Goal: Task Accomplishment & Management: Complete application form

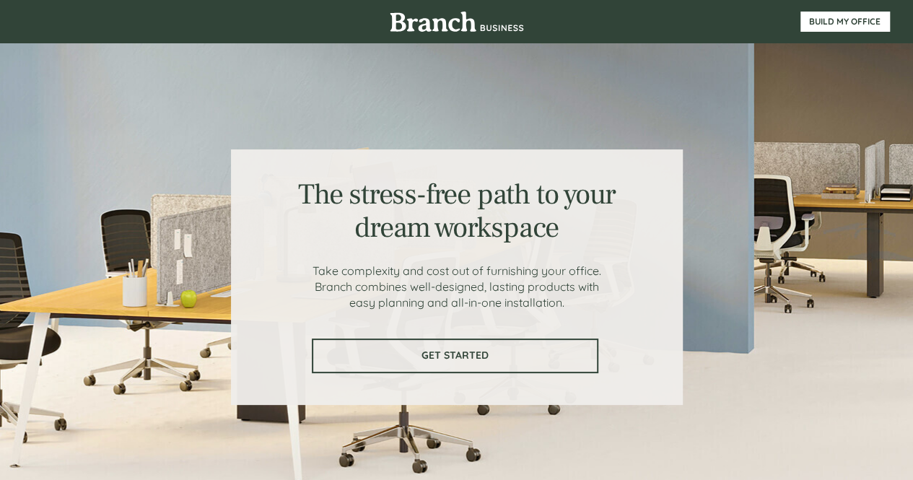
click at [488, 344] on link "GET STARTED" at bounding box center [455, 355] width 286 height 35
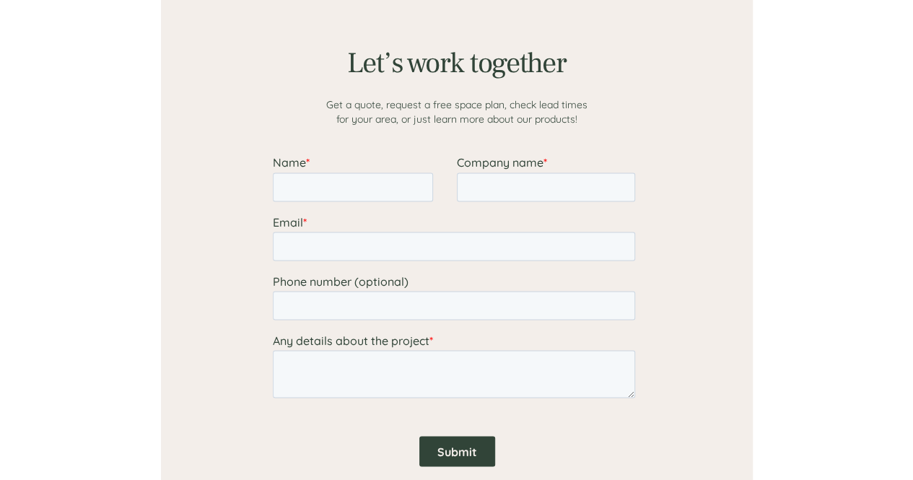
scroll to position [1192, 0]
click at [372, 196] on input "Name *" at bounding box center [352, 188] width 160 height 29
type input "kaitlin"
type input "[PERSON_NAME][EMAIL_ADDRESS][DOMAIN_NAME]"
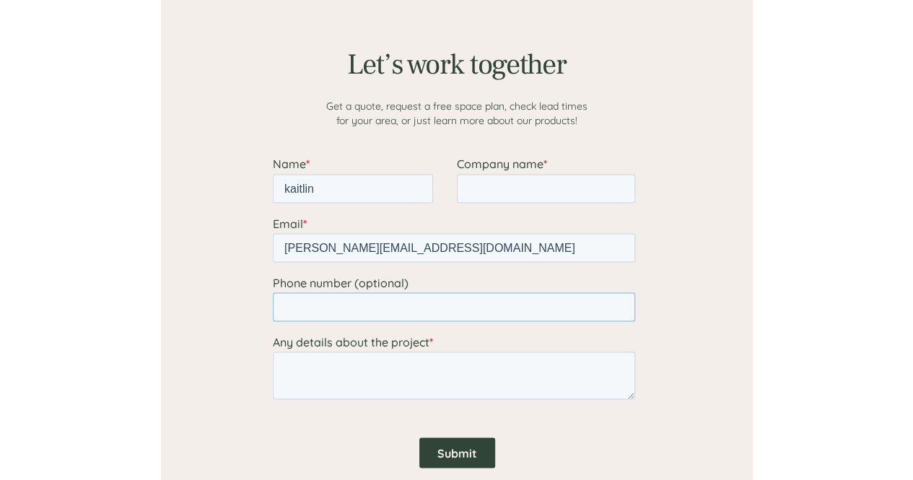
type input "15085809700"
click at [512, 187] on input "Company name *" at bounding box center [545, 188] width 178 height 29
type input "Prestige Car Wash"
click at [359, 372] on textarea "Any details about the project *" at bounding box center [453, 375] width 362 height 48
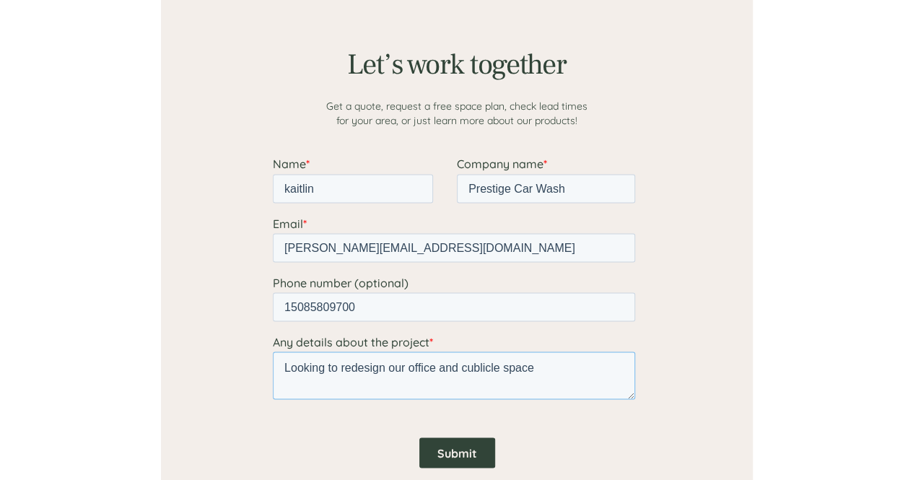
click at [473, 364] on textarea "Looking to redesign our office and cublicle space" at bounding box center [453, 375] width 362 height 48
type textarea "Looking to redesign our office and cubicle space"
click at [483, 453] on input "Submit" at bounding box center [456, 452] width 76 height 30
